Goal: Information Seeking & Learning: Learn about a topic

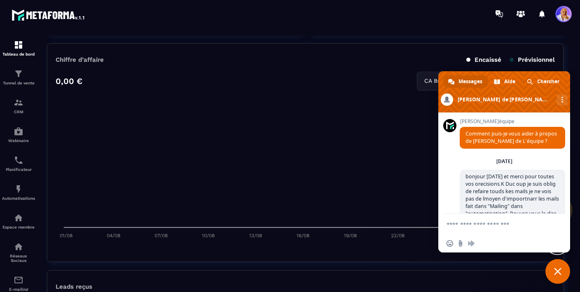
scroll to position [381, 0]
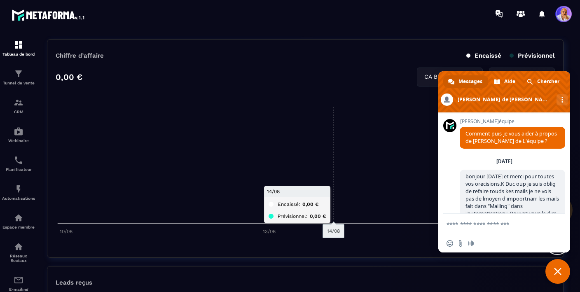
click at [556, 272] on span "Fermer le chat" at bounding box center [557, 271] width 7 height 7
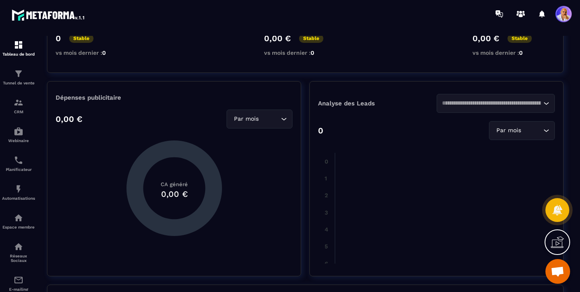
scroll to position [0, 0]
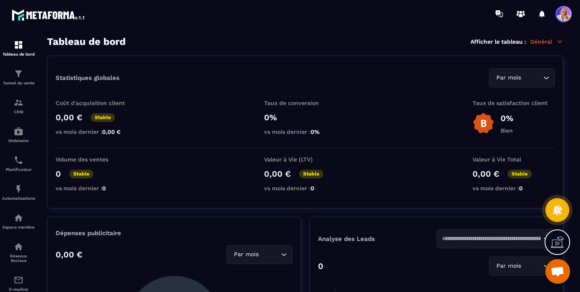
click at [551, 43] on p "Général" at bounding box center [546, 41] width 33 height 7
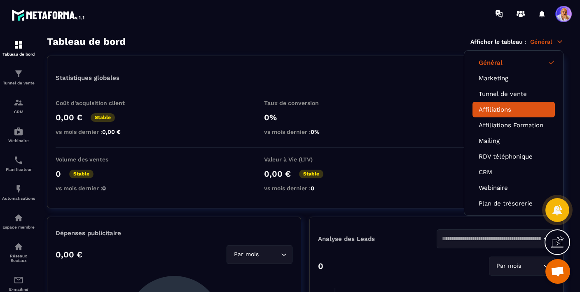
click at [497, 110] on link "Affiliations" at bounding box center [513, 109] width 70 height 7
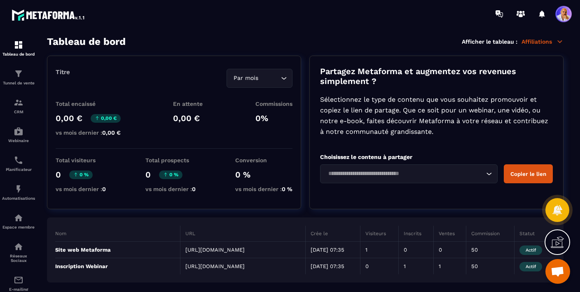
scroll to position [11, 0]
click at [17, 107] on img at bounding box center [19, 103] width 10 height 10
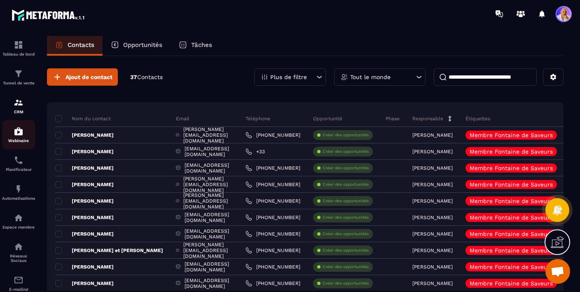
click at [19, 135] on img at bounding box center [19, 131] width 10 height 10
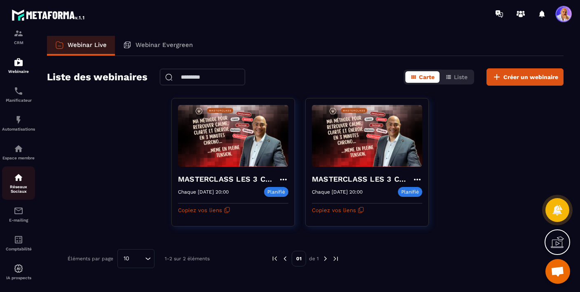
scroll to position [82, 0]
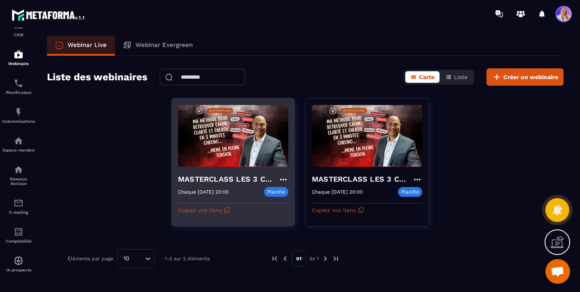
click at [205, 175] on h4 "MASTERCLASS LES 3 CLES CONCRÊTES POUR SURVIVRE MENTALEMENT-copy" at bounding box center [228, 179] width 100 height 12
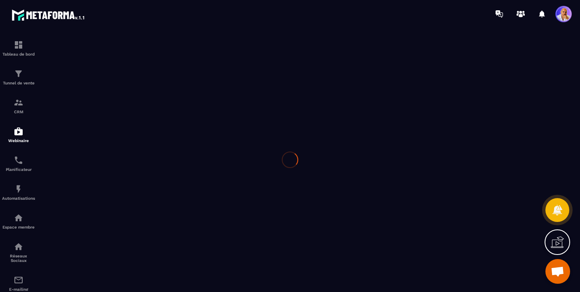
type input "**********"
type textarea "**********"
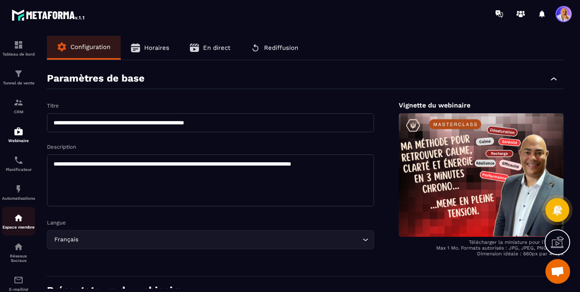
click at [18, 218] on img at bounding box center [19, 218] width 10 height 10
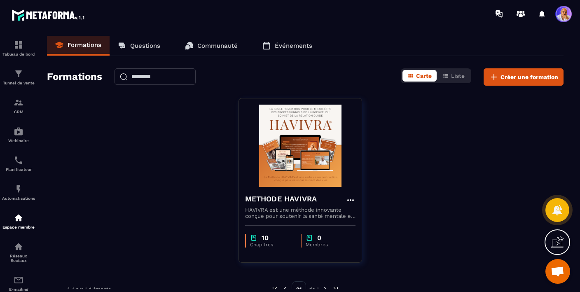
click at [18, 218] on img at bounding box center [19, 218] width 10 height 10
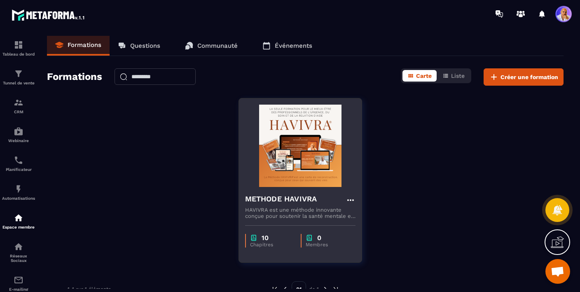
click at [272, 201] on h4 "METHODE HAVIVRA" at bounding box center [281, 199] width 72 height 12
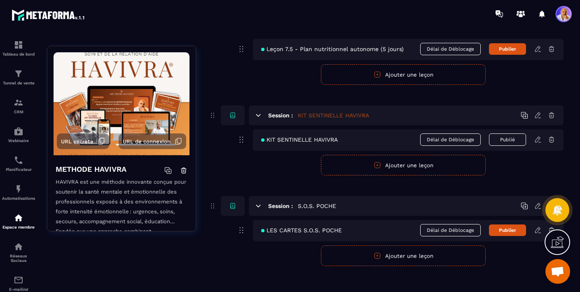
scroll to position [1397, 0]
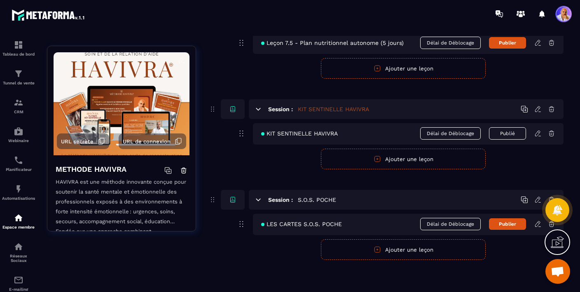
click at [536, 134] on icon at bounding box center [537, 133] width 7 height 7
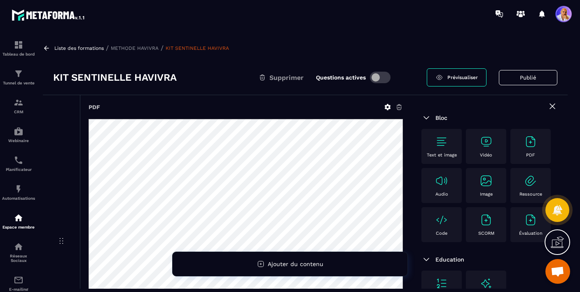
click at [354, 48] on div "Liste des formations / METHODE HAVIVRA / KIT SENTINELLE HAVIVRA" at bounding box center [305, 48] width 525 height 8
click at [91, 49] on p "Liste des formations" at bounding box center [78, 48] width 49 height 6
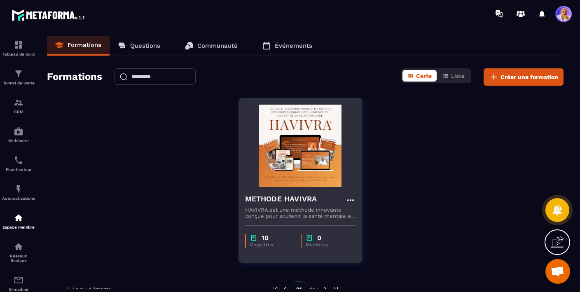
click at [277, 197] on h4 "METHODE HAVIVRA" at bounding box center [281, 199] width 72 height 12
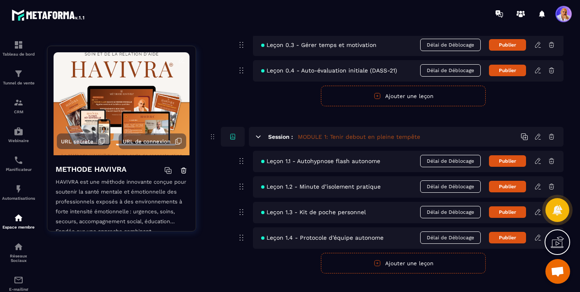
scroll to position [147, 0]
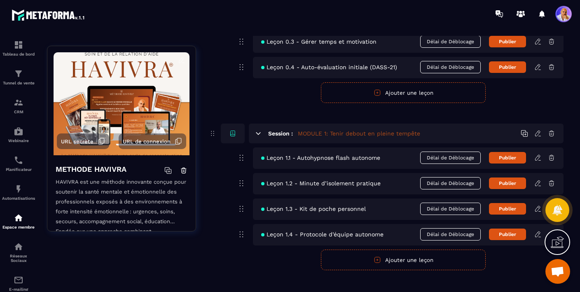
click at [451, 182] on span "Délai de Déblocage" at bounding box center [450, 183] width 61 height 12
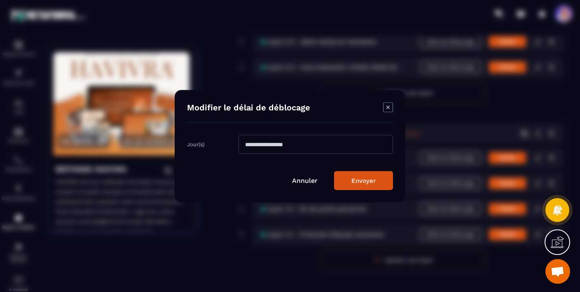
click at [387, 109] on icon "Modal window" at bounding box center [388, 107] width 10 height 10
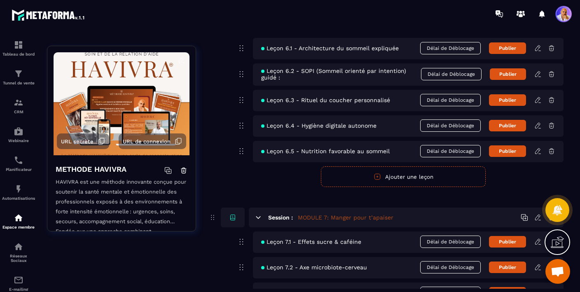
scroll to position [1096, 0]
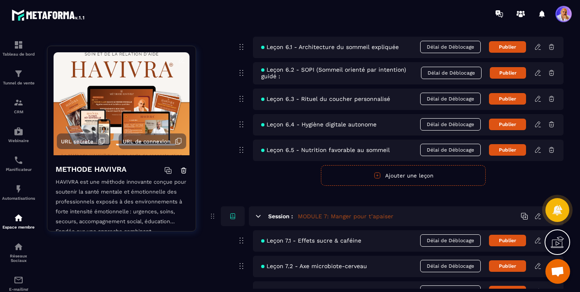
click at [382, 119] on div "Leçon 6.4 - Hygiène digitale autonome Délai de Déblocage Publier" at bounding box center [408, 124] width 310 height 21
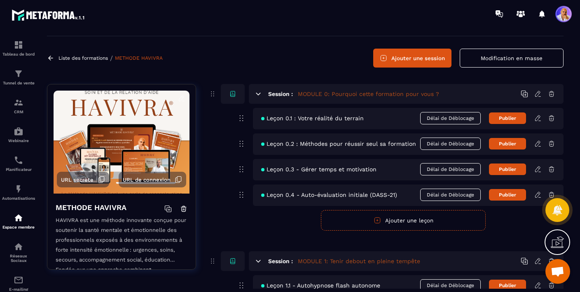
scroll to position [0, 0]
